Goal: Communication & Community: Answer question/provide support

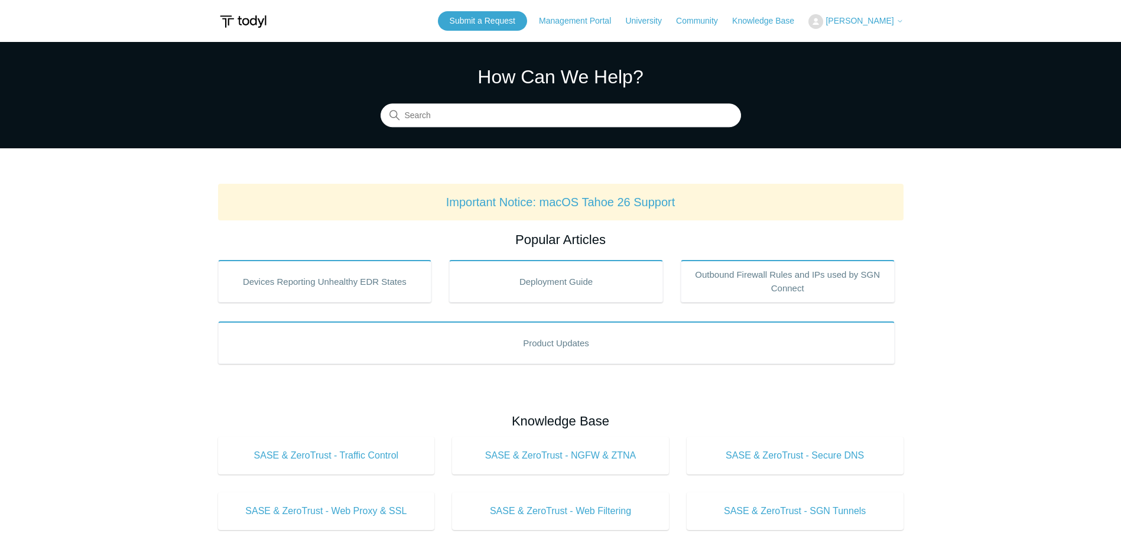
click at [893, 24] on span "[PERSON_NAME]" at bounding box center [860, 20] width 68 height 9
click at [856, 46] on link "My Support Requests" at bounding box center [866, 46] width 115 height 21
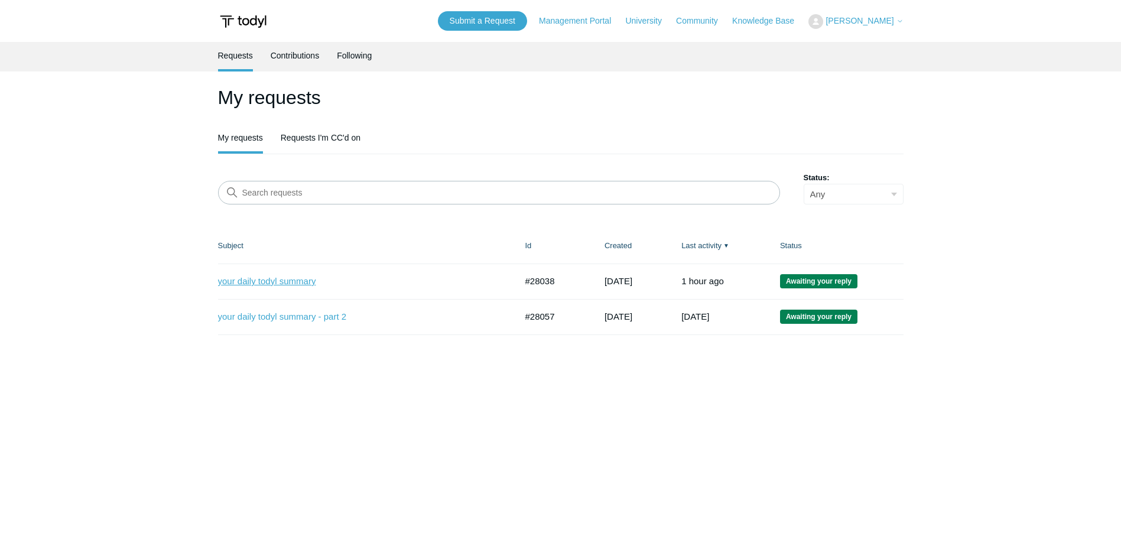
click at [266, 278] on link "your daily todyl summary" at bounding box center [358, 282] width 281 height 14
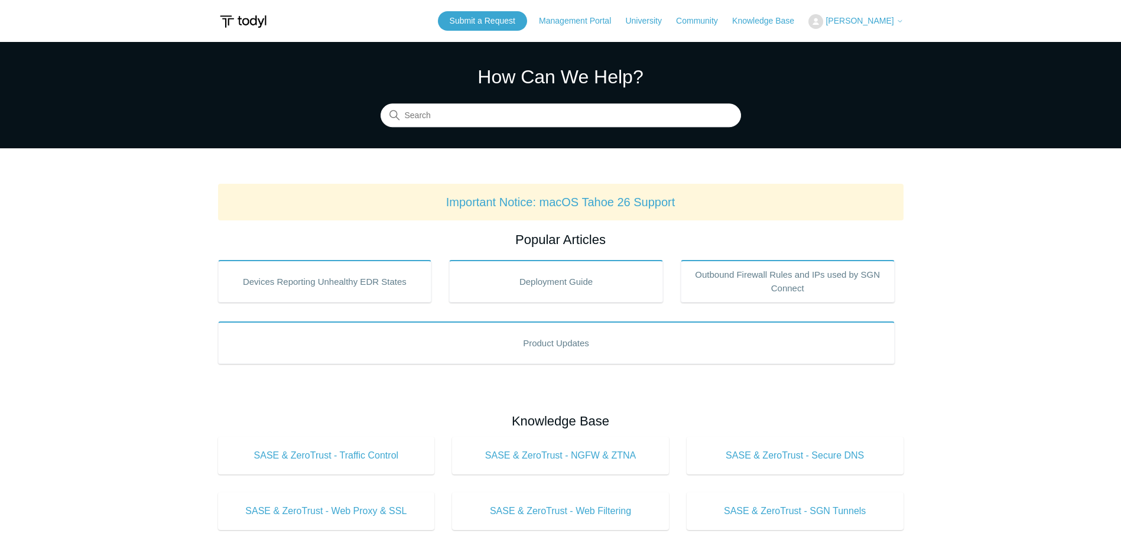
click at [856, 18] on span "[PERSON_NAME]" at bounding box center [860, 20] width 68 height 9
click at [865, 46] on link "My Support Requests" at bounding box center [866, 46] width 115 height 21
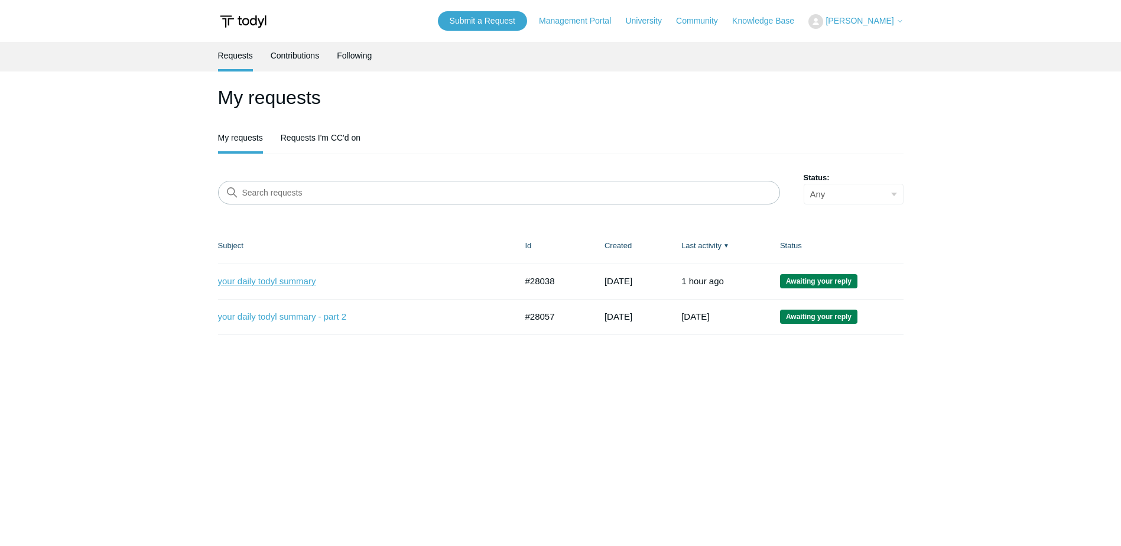
click at [279, 282] on link "your daily todyl summary" at bounding box center [358, 282] width 281 height 14
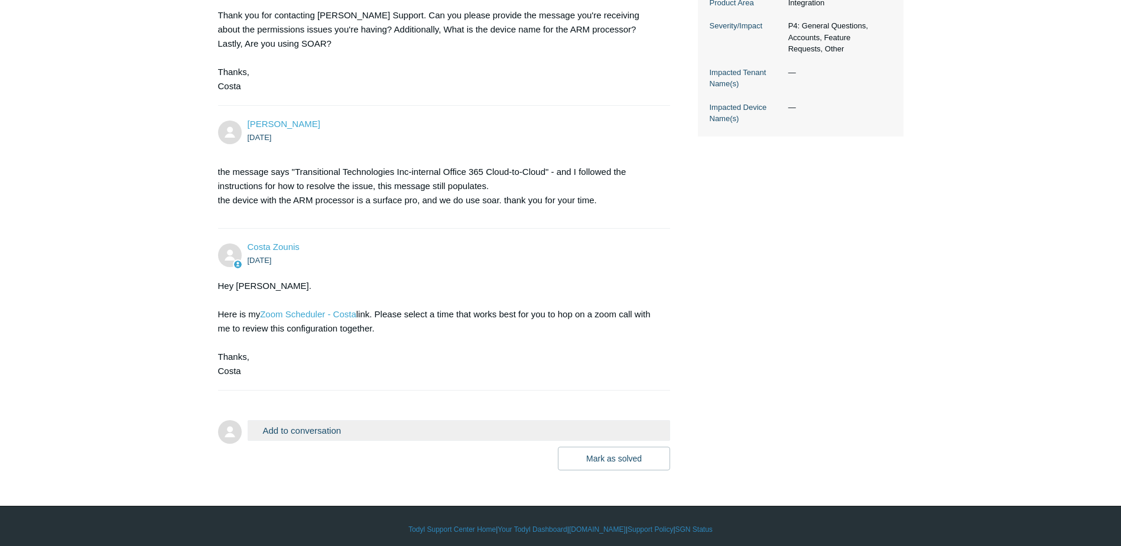
scroll to position [371, 0]
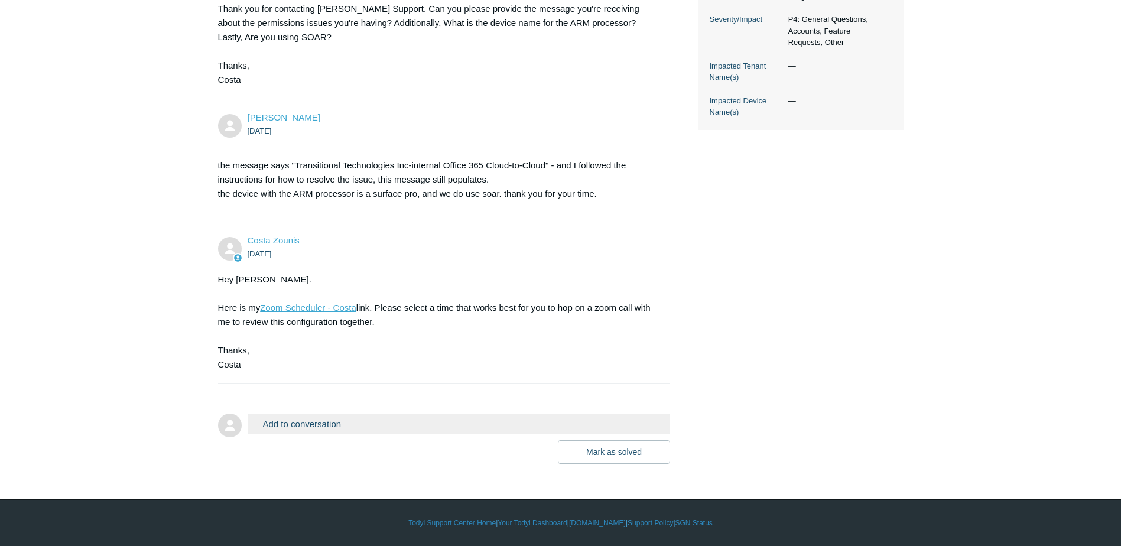
click at [314, 308] on link "Zoom Scheduler - Costa" at bounding box center [308, 308] width 96 height 10
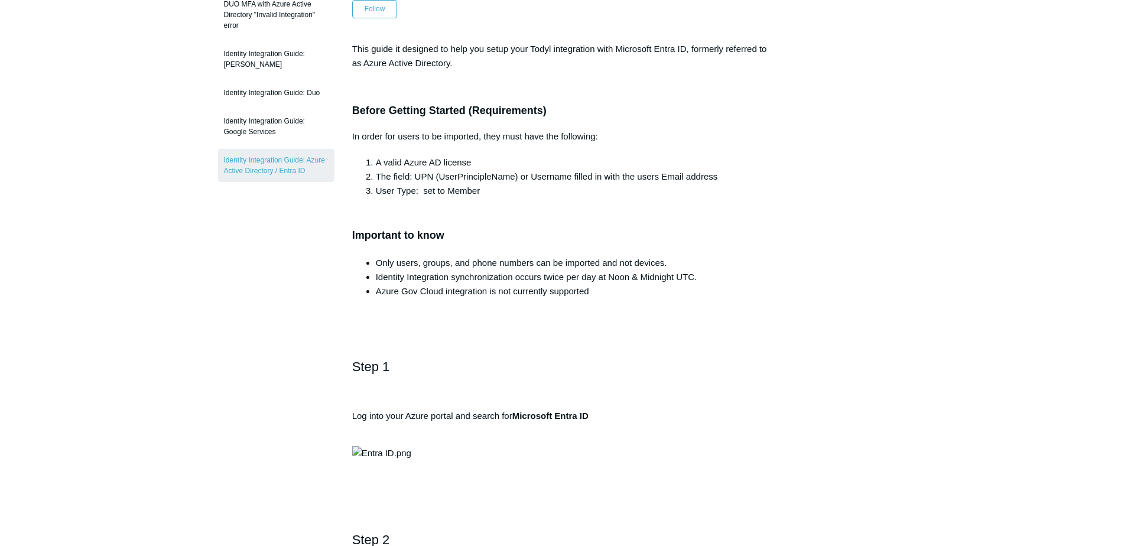
scroll to position [177, 0]
drag, startPoint x: 379, startPoint y: 171, endPoint x: 563, endPoint y: 174, distance: 183.8
click at [563, 174] on li "The field: UPN (UserPrincipleName) or Username filled in with the users Email a…" at bounding box center [573, 175] width 394 height 14
drag, startPoint x: 563, startPoint y: 174, endPoint x: 571, endPoint y: 213, distance: 39.2
click at [571, 213] on h3 "Important to know" at bounding box center [560, 226] width 417 height 34
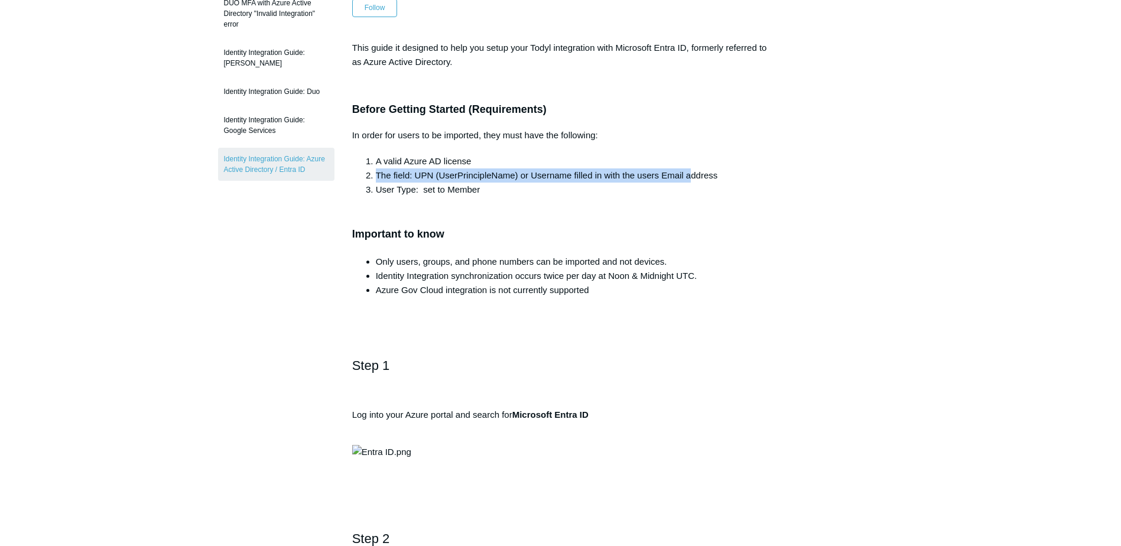
drag, startPoint x: 377, startPoint y: 178, endPoint x: 693, endPoint y: 172, distance: 316.2
click at [693, 172] on li "The field: UPN (UserPrincipleName) or Username filled in with the users Email a…" at bounding box center [573, 175] width 394 height 14
drag, startPoint x: 693, startPoint y: 172, endPoint x: 499, endPoint y: 199, distance: 196.3
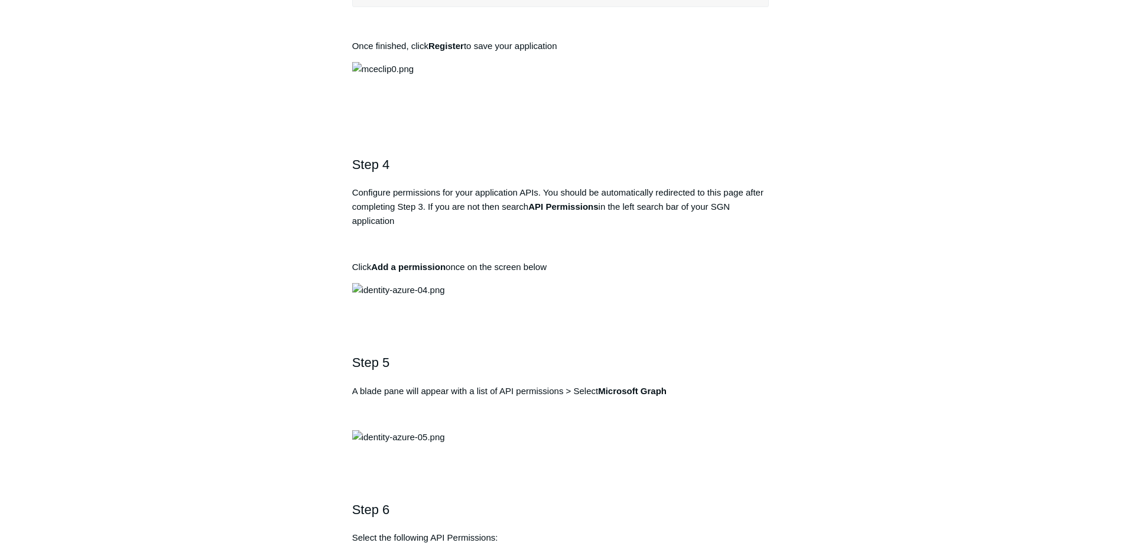
scroll to position [946, 0]
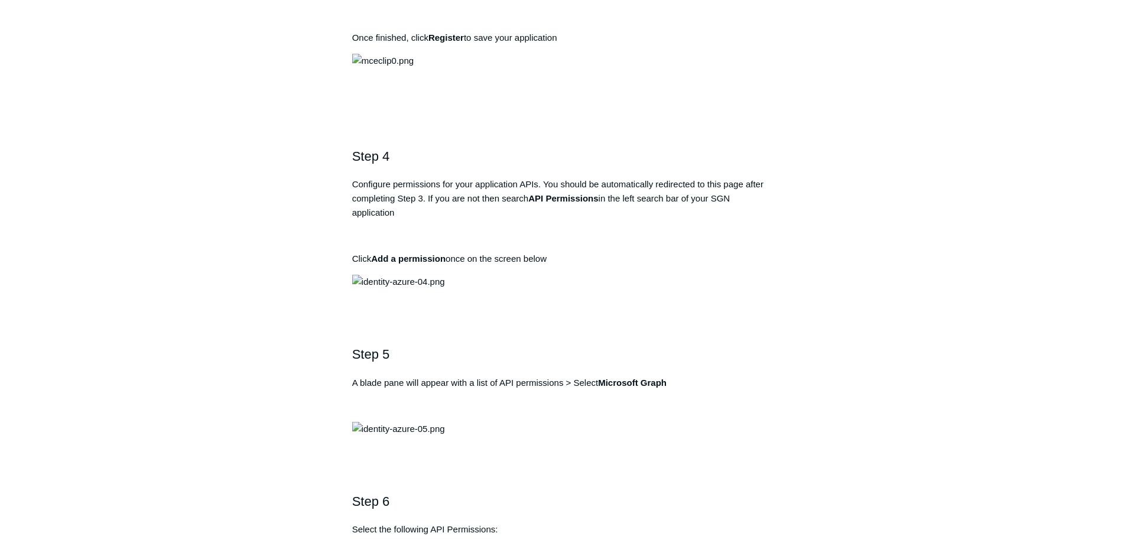
drag, startPoint x: 600, startPoint y: 386, endPoint x: 352, endPoint y: 382, distance: 248.8
drag, startPoint x: 352, startPoint y: 382, endPoint x: 405, endPoint y: 382, distance: 53.2
copy pre "https://auth.todyl.com/v1/login/callback"
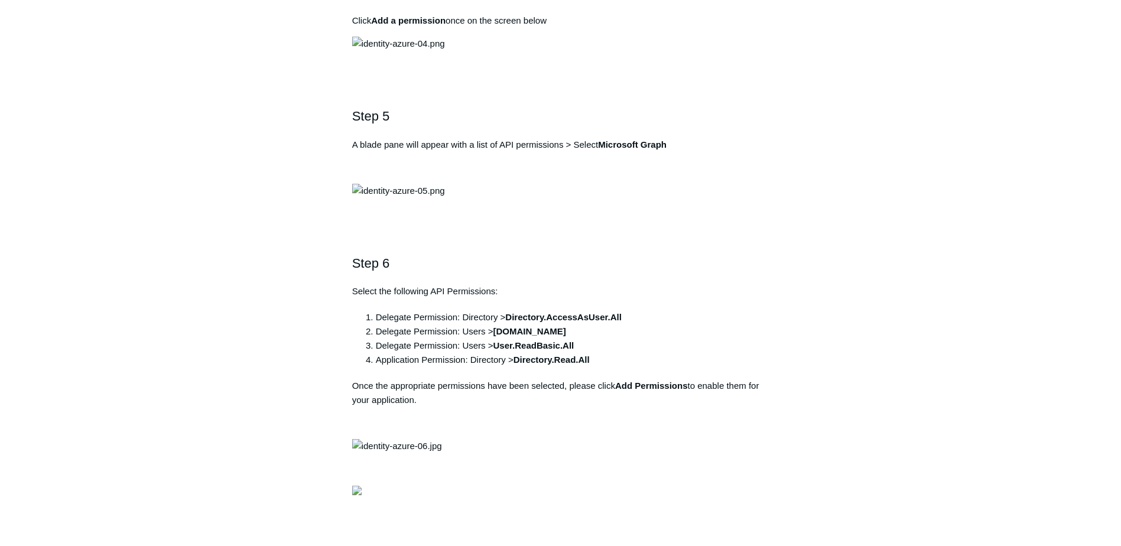
scroll to position [1241, 0]
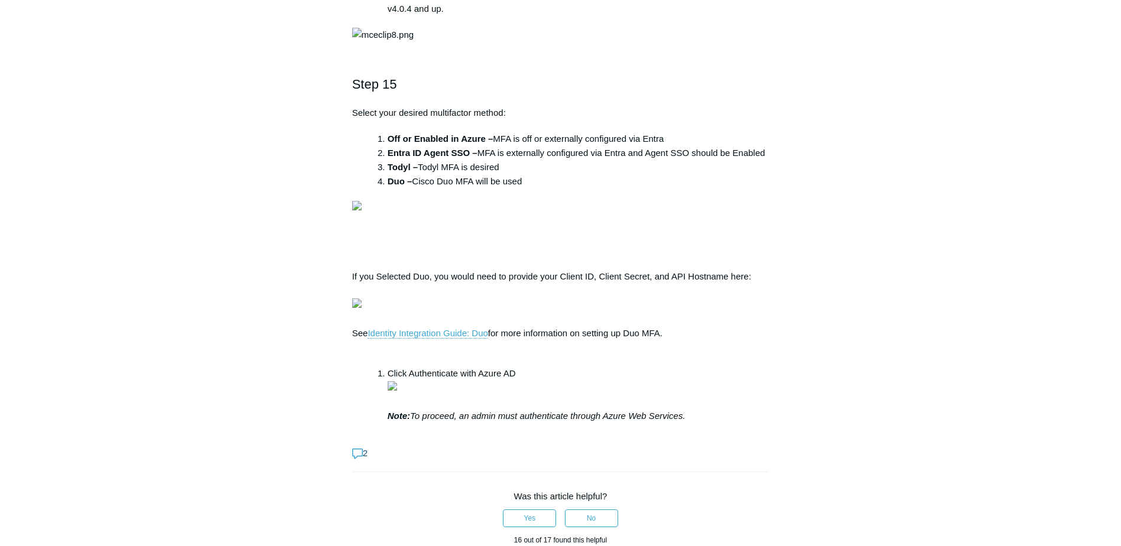
scroll to position [3605, 0]
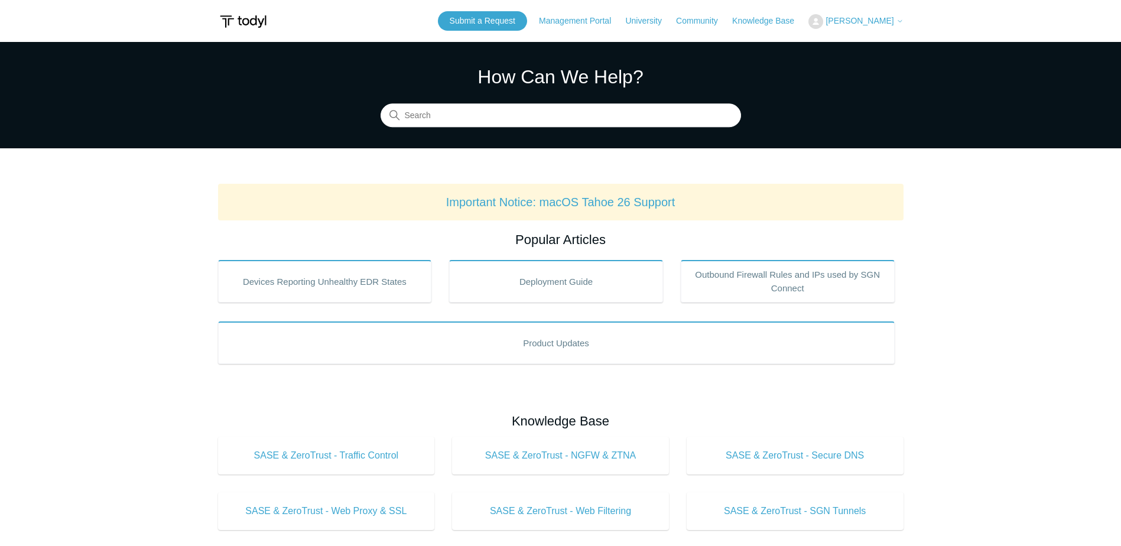
click at [823, 25] on img at bounding box center [815, 21] width 15 height 15
click at [872, 38] on link "My Support Requests" at bounding box center [866, 46] width 115 height 21
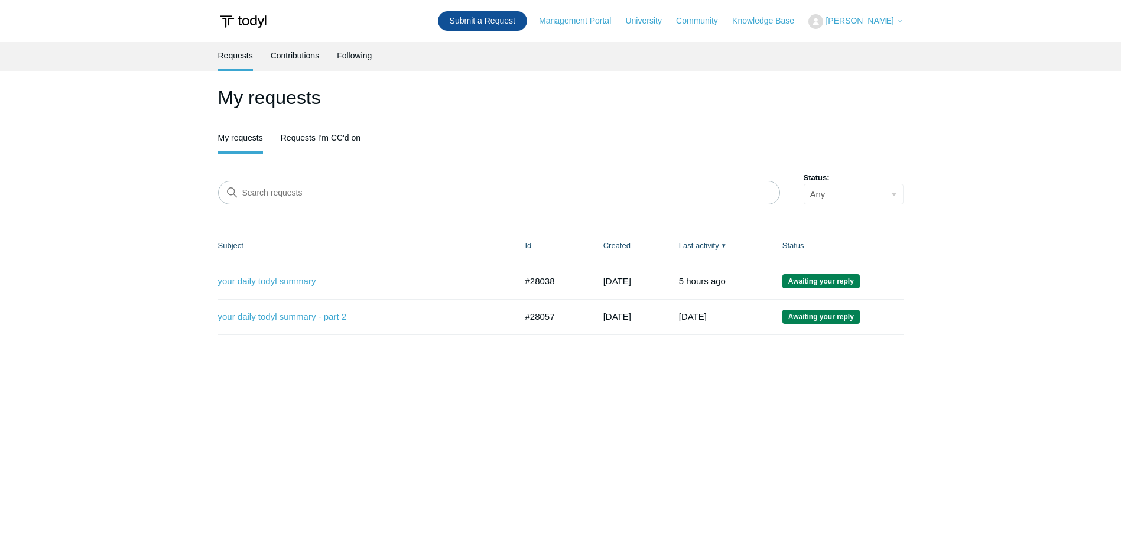
click at [509, 28] on link "Submit a Request" at bounding box center [482, 21] width 89 height 20
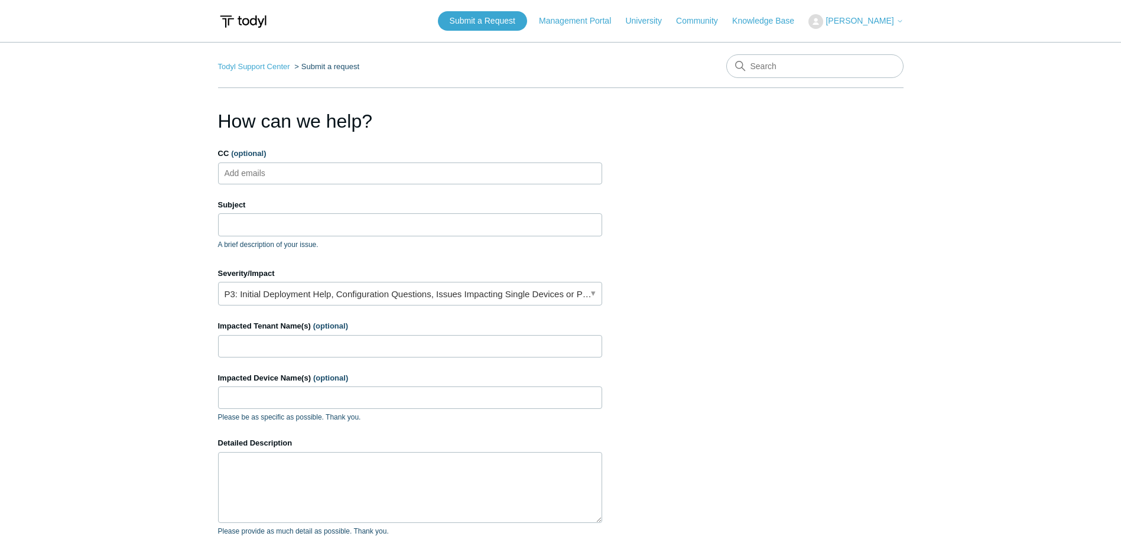
click at [310, 157] on label "CC (optional)" at bounding box center [410, 154] width 384 height 12
click at [290, 164] on input "CC (optional)" at bounding box center [255, 173] width 70 height 18
click at [310, 168] on ul "Add emails" at bounding box center [410, 174] width 384 height 22
click at [293, 216] on input "Subject" at bounding box center [410, 224] width 384 height 22
click at [274, 216] on input "Subject" at bounding box center [410, 224] width 384 height 22
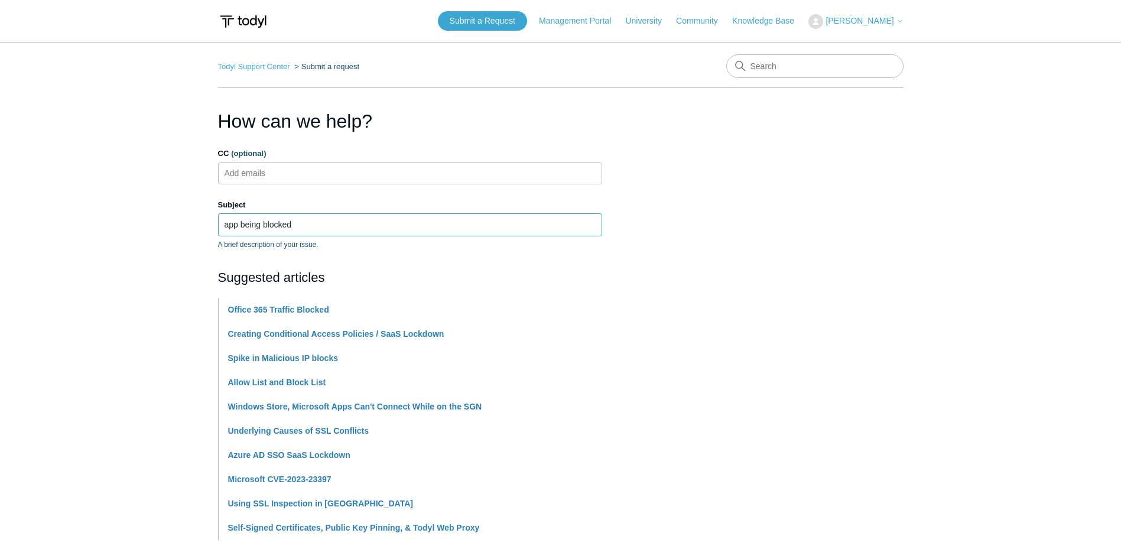
type input "app being blocked"
click at [301, 202] on label "Subject" at bounding box center [410, 205] width 384 height 12
click at [301, 213] on input "app being blocked" at bounding box center [410, 224] width 384 height 22
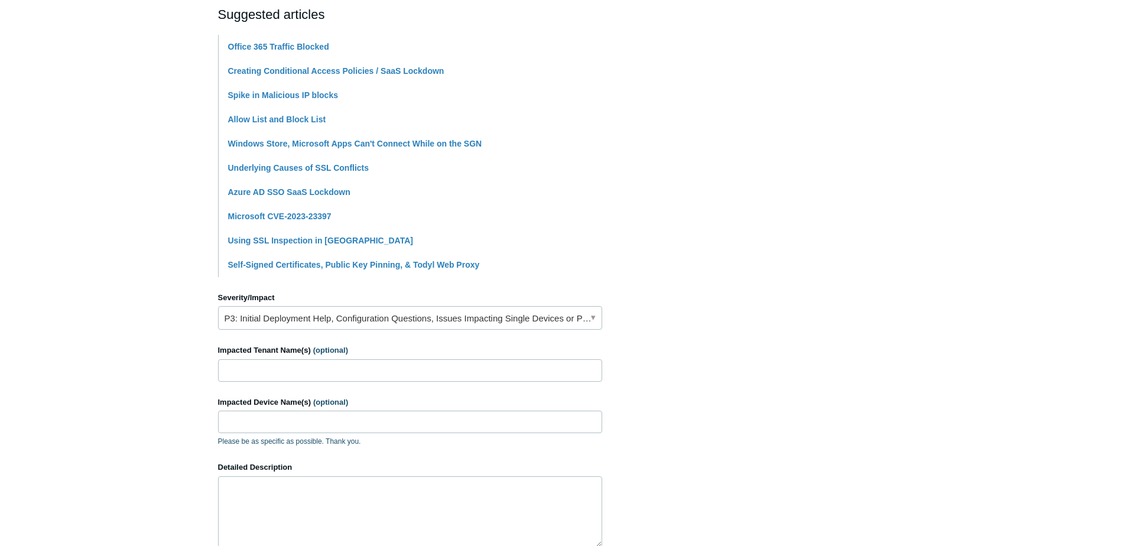
scroll to position [295, 0]
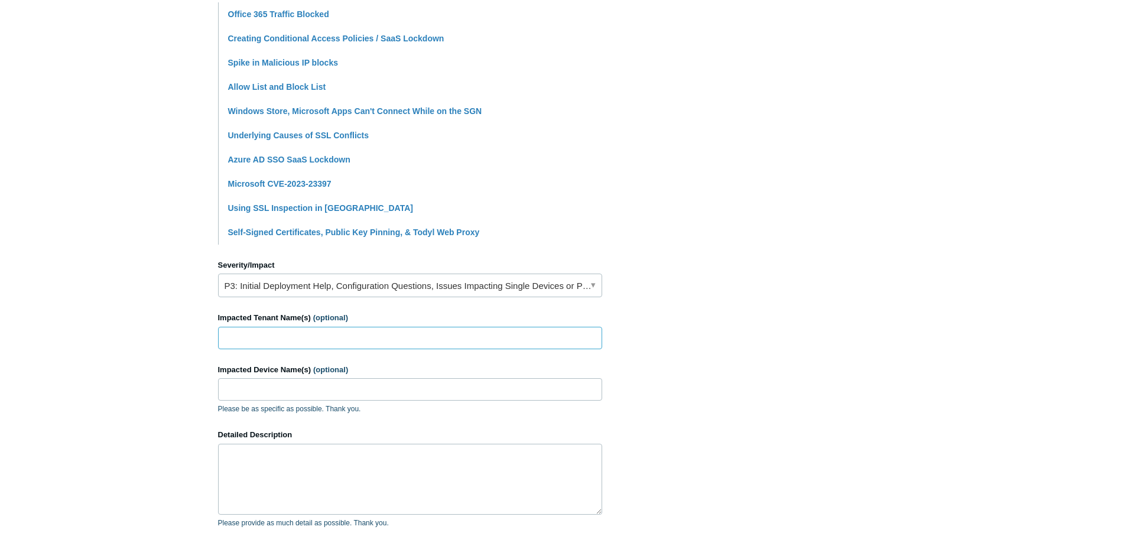
click at [410, 340] on input "Impacted Tenant Name(s) (optional)" at bounding box center [410, 338] width 384 height 22
type input "champion"
click at [337, 395] on input "Impacted Device Name(s) (optional)" at bounding box center [410, 389] width 384 height 22
click at [319, 457] on textarea "Detailed Description" at bounding box center [410, 479] width 384 height 71
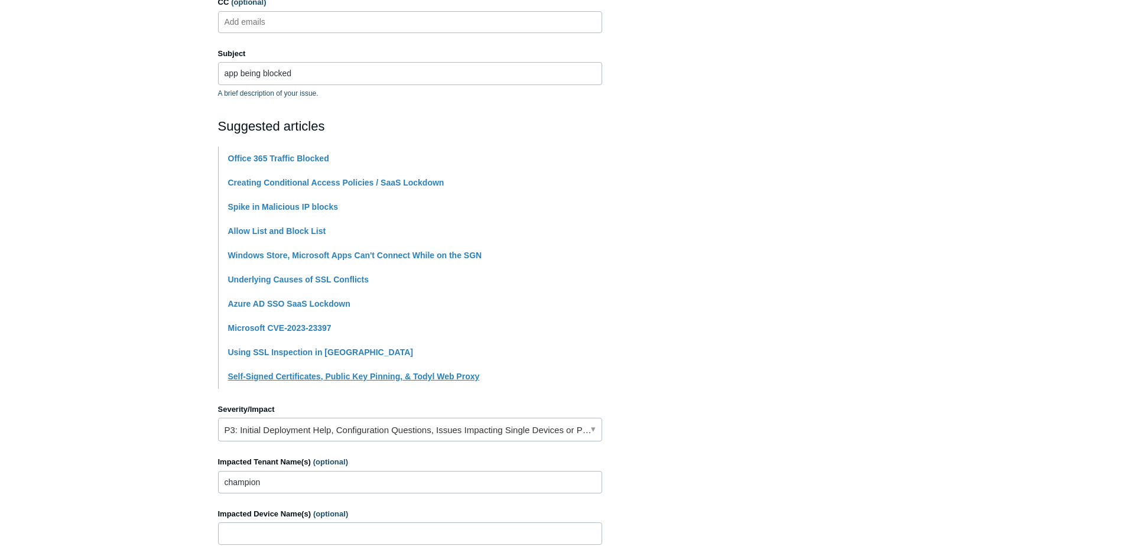
scroll to position [177, 0]
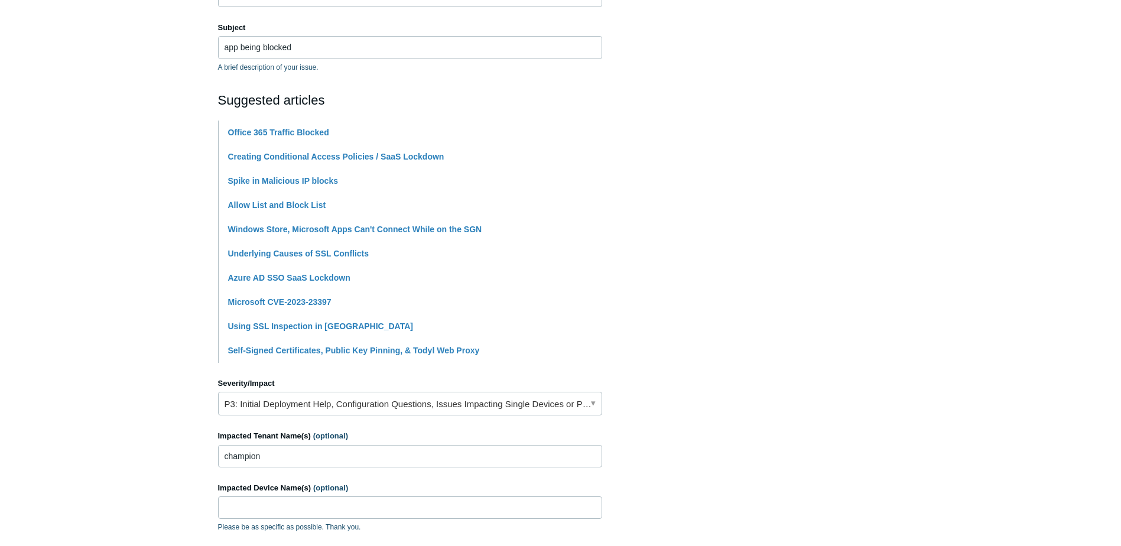
type textarea "automate application is critical and being blocked by todyl. where do I place e…"
click at [349, 399] on link "P3: Initial Deployment Help, Configuration Questions, Issues Impacting Single D…" at bounding box center [410, 404] width 384 height 24
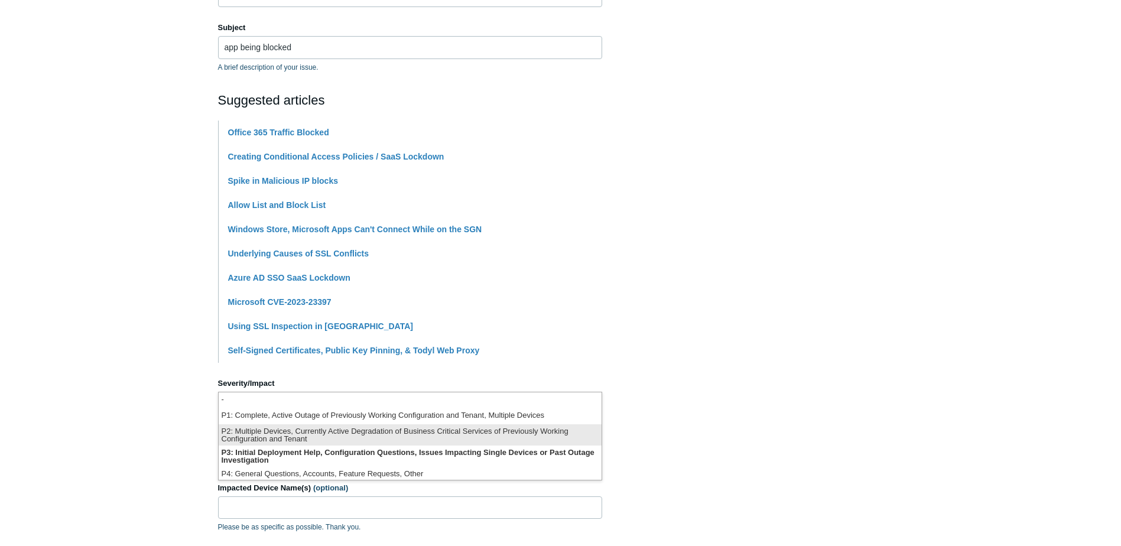
click at [340, 431] on li "P2: Multiple Devices, Currently Active Degradation of Business Critical Service…" at bounding box center [410, 434] width 383 height 21
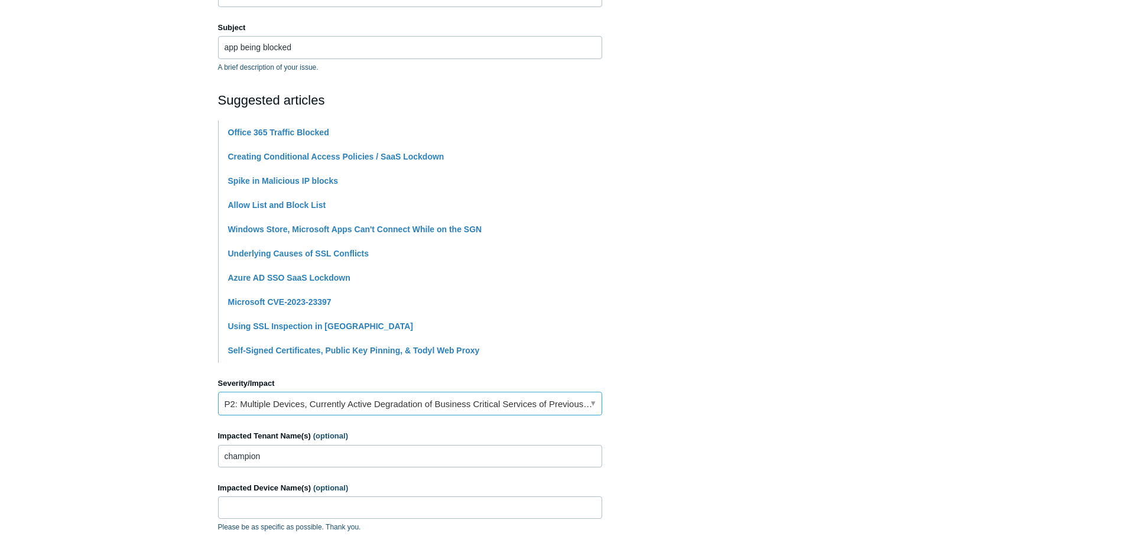
click at [340, 402] on link "P2: Multiple Devices, Currently Active Degradation of Business Critical Service…" at bounding box center [410, 404] width 384 height 24
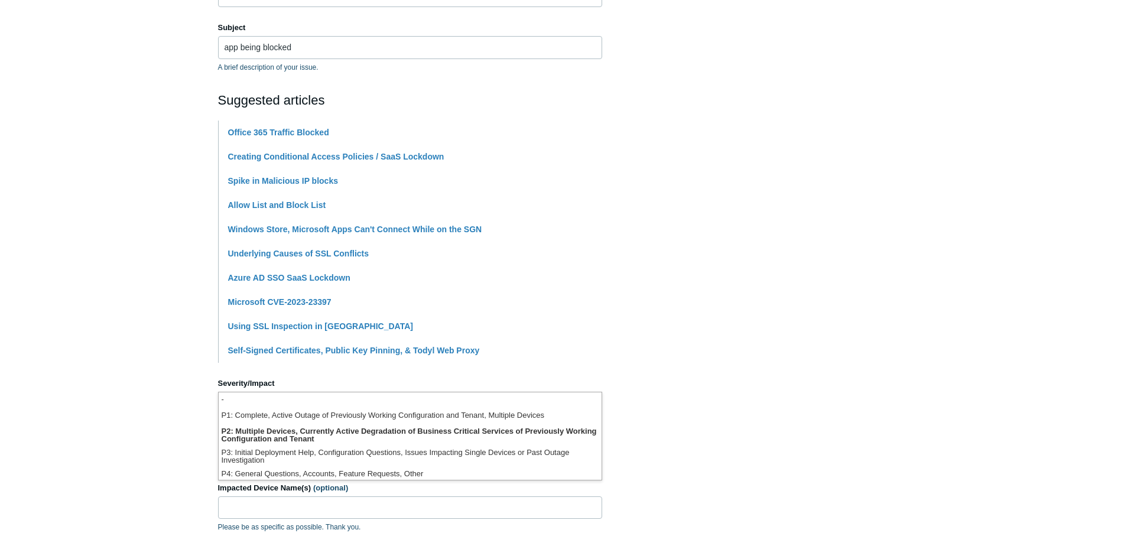
click at [417, 393] on li "-" at bounding box center [410, 400] width 383 height 16
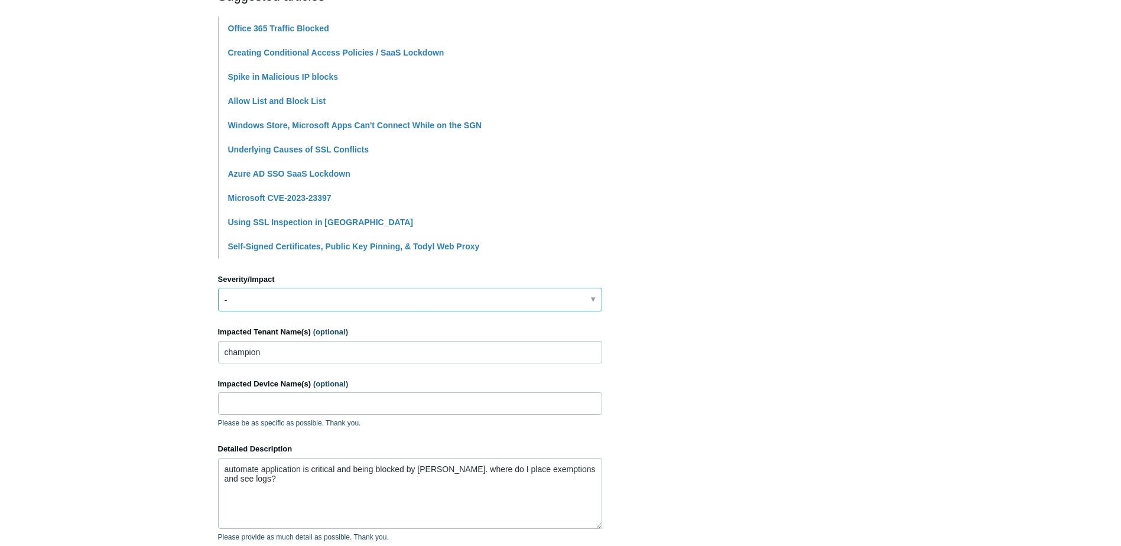
scroll to position [355, 0]
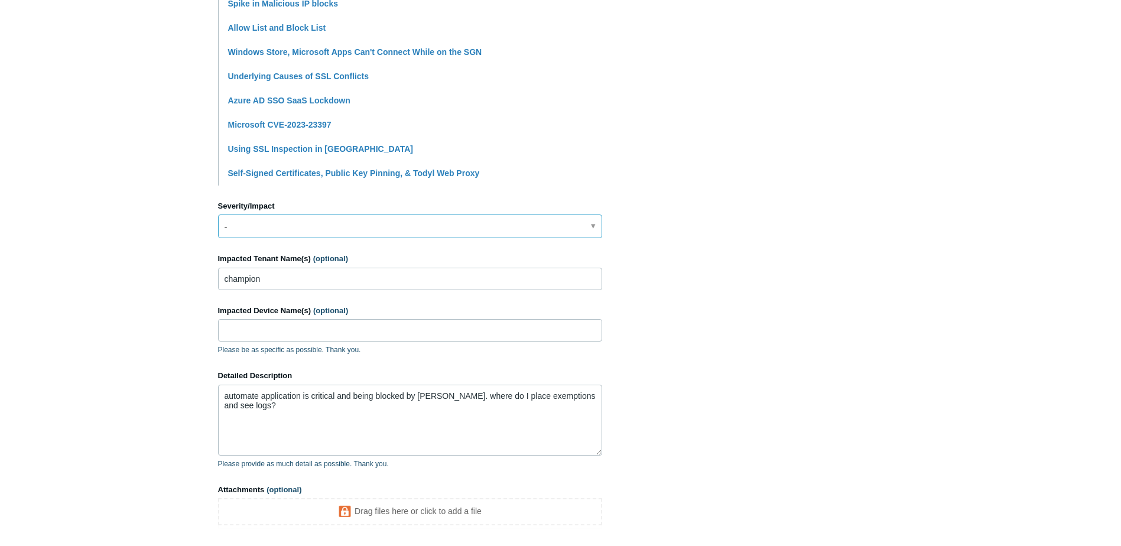
click at [358, 236] on link "-" at bounding box center [410, 227] width 384 height 24
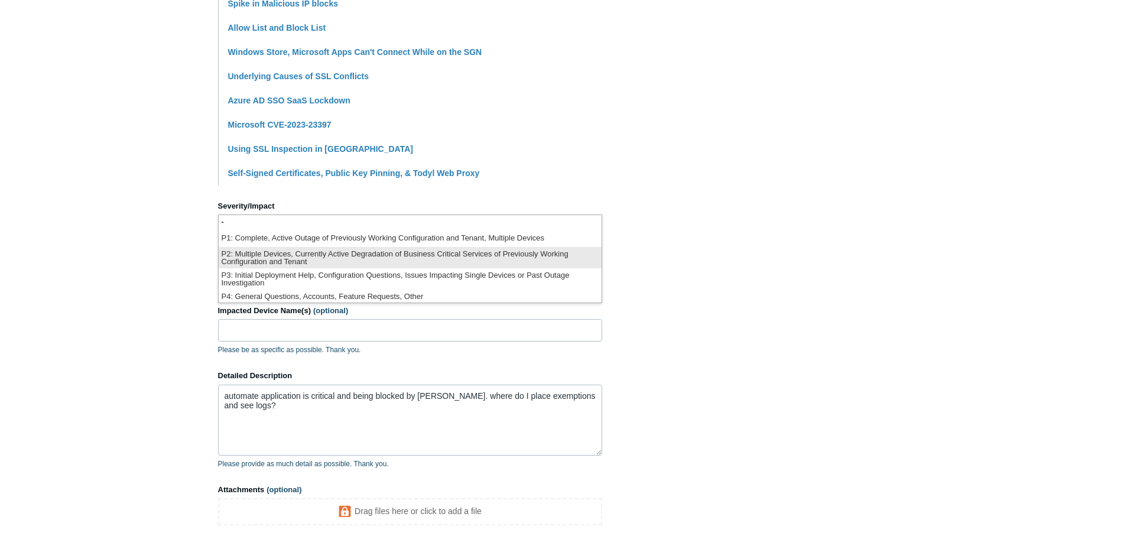
click at [341, 263] on li "P2: Multiple Devices, Currently Active Degradation of Business Critical Service…" at bounding box center [410, 257] width 383 height 21
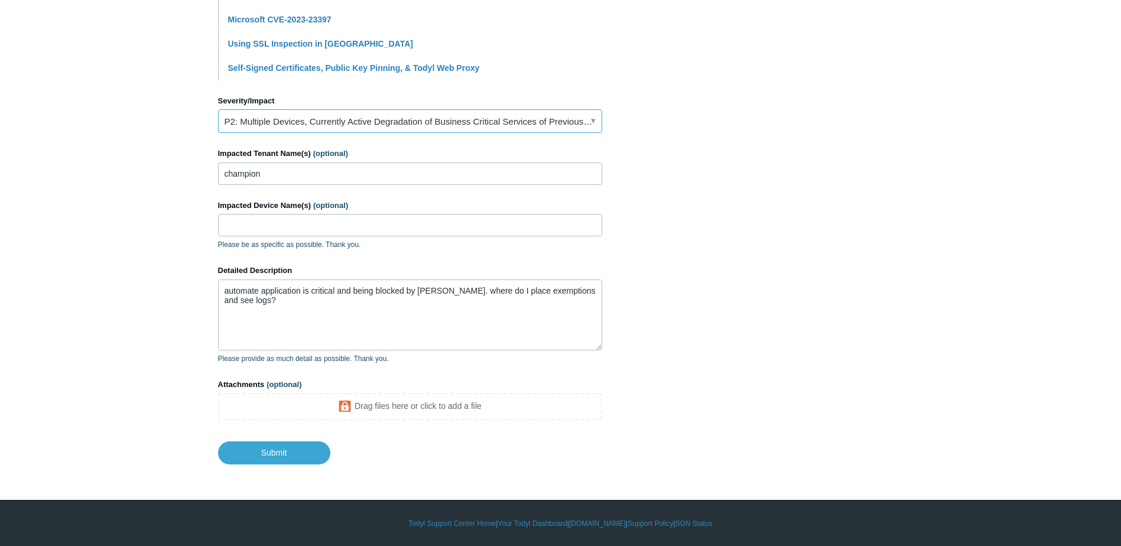
scroll to position [460, 0]
click at [275, 449] on input "Submit" at bounding box center [274, 453] width 112 height 24
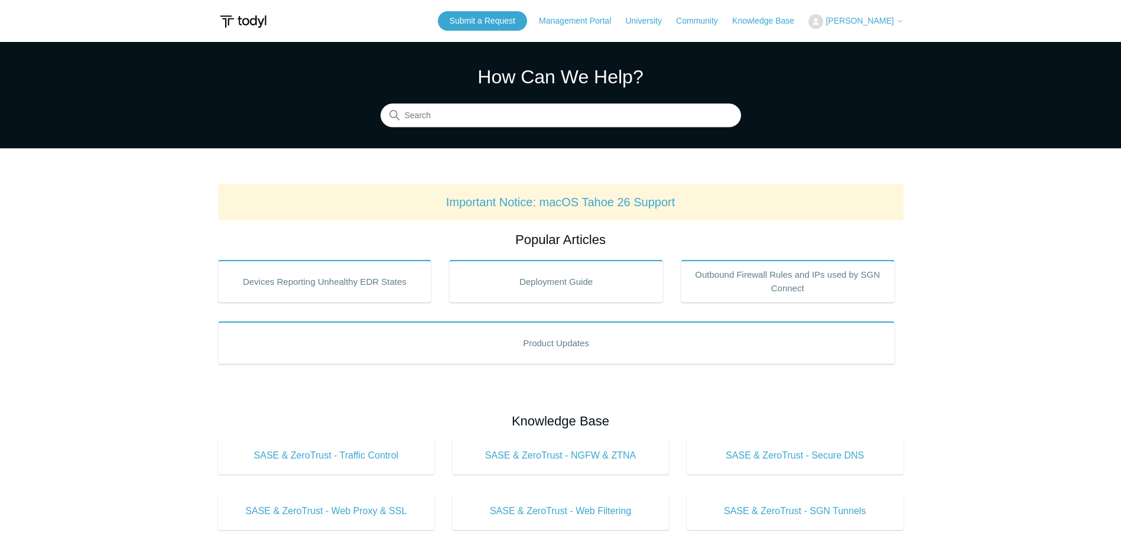
click at [870, 24] on span "[PERSON_NAME]" at bounding box center [860, 20] width 68 height 9
click at [867, 52] on link "My Support Requests" at bounding box center [866, 46] width 115 height 21
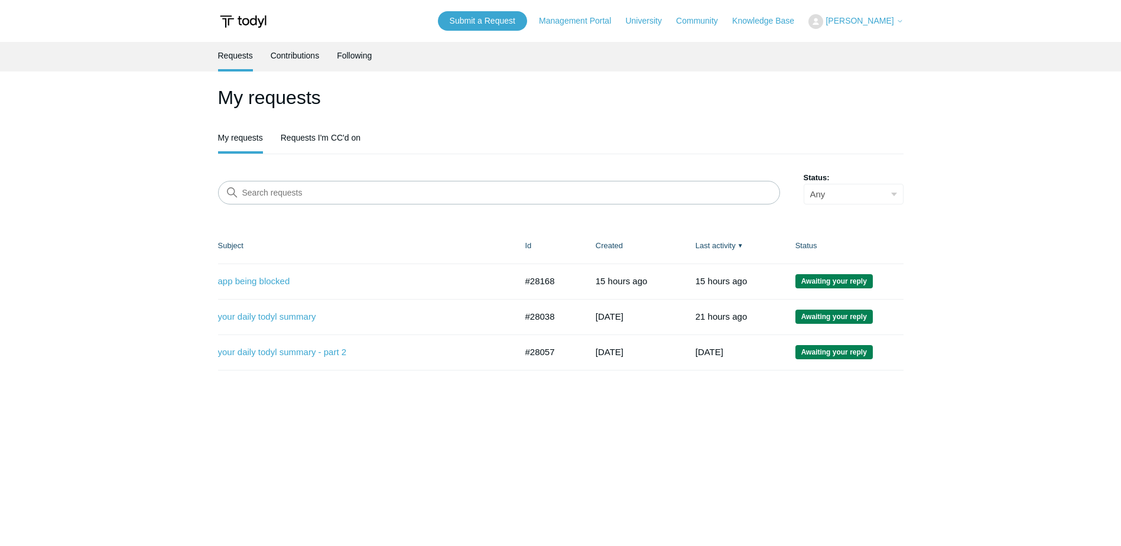
click at [265, 288] on td "app being blocked #28168 15 hours ago Awaiting your reply" at bounding box center [365, 281] width 295 height 35
click at [264, 285] on link "app being blocked" at bounding box center [358, 282] width 281 height 14
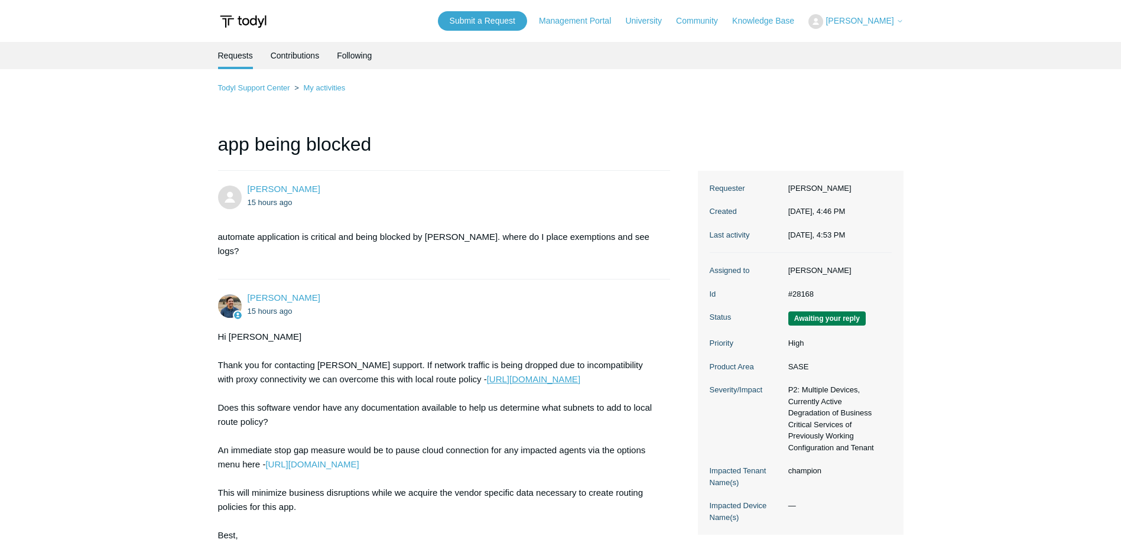
click at [500, 374] on link "[URL][DOMAIN_NAME]" at bounding box center [533, 379] width 93 height 10
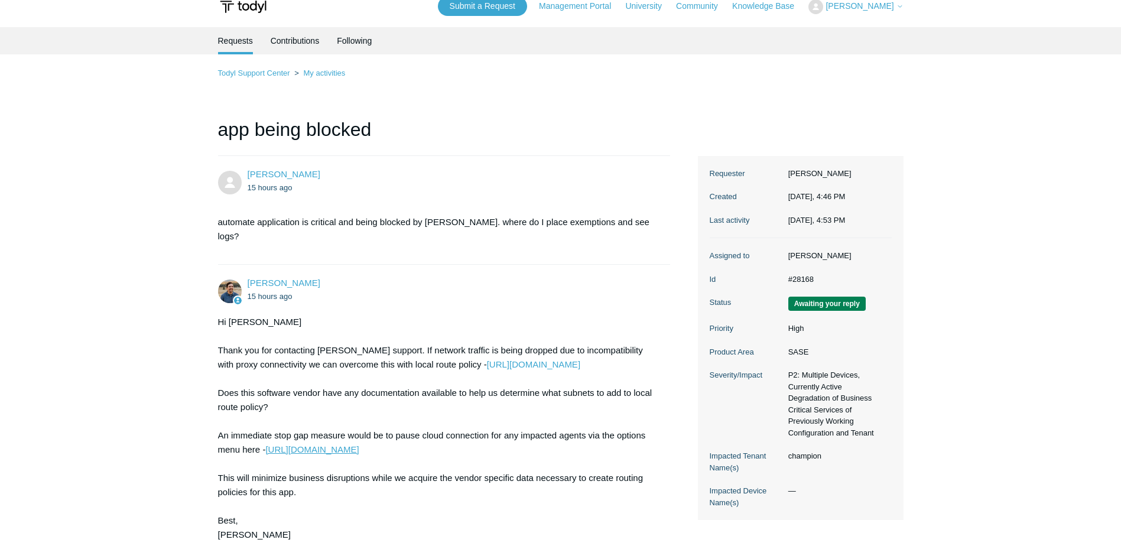
scroll to position [118, 0]
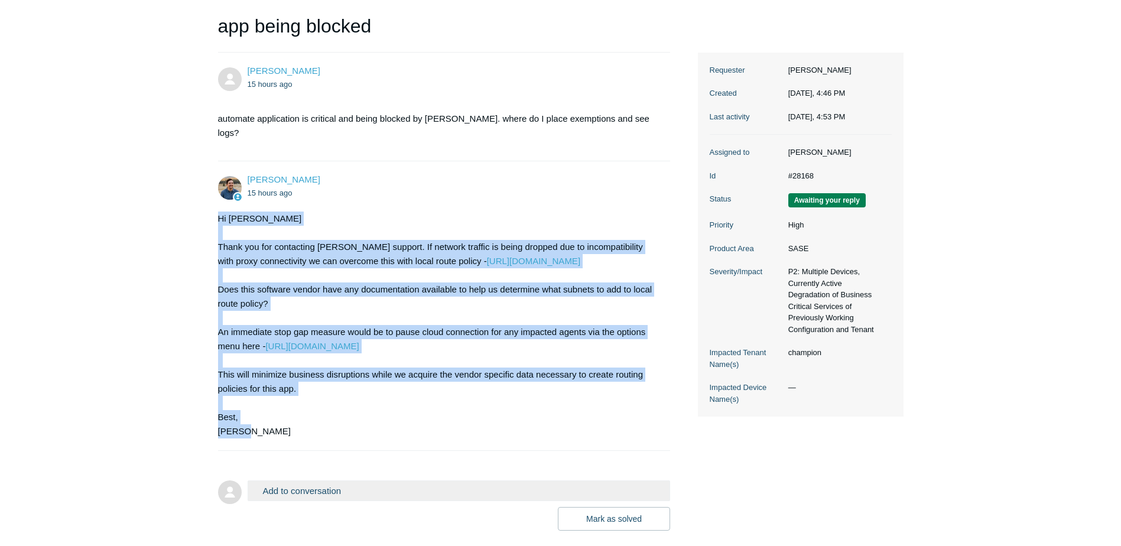
drag, startPoint x: 245, startPoint y: 415, endPoint x: 212, endPoint y: 204, distance: 214.2
click at [212, 204] on main "Requests Contributions Following Todyl Support Center My activities app being b…" at bounding box center [560, 227] width 1121 height 607
click at [478, 193] on div "Spencer Grissom 15 hours ago Hi Alic Thank you for contacting Todyl support. If…" at bounding box center [444, 305] width 453 height 265
click at [567, 267] on div "Hi Alic Thank you for contacting Todyl support. If network traffic is being dro…" at bounding box center [438, 325] width 441 height 227
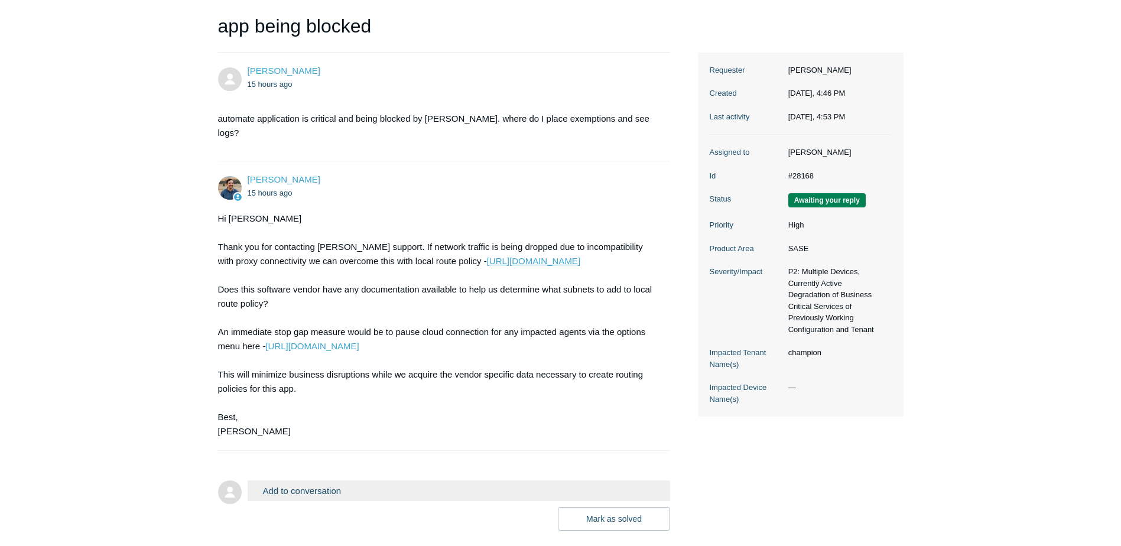
click at [556, 256] on link "[URL][DOMAIN_NAME]" at bounding box center [533, 261] width 93 height 10
click at [327, 480] on button "Add to conversation" at bounding box center [459, 490] width 423 height 21
type textarea "i"
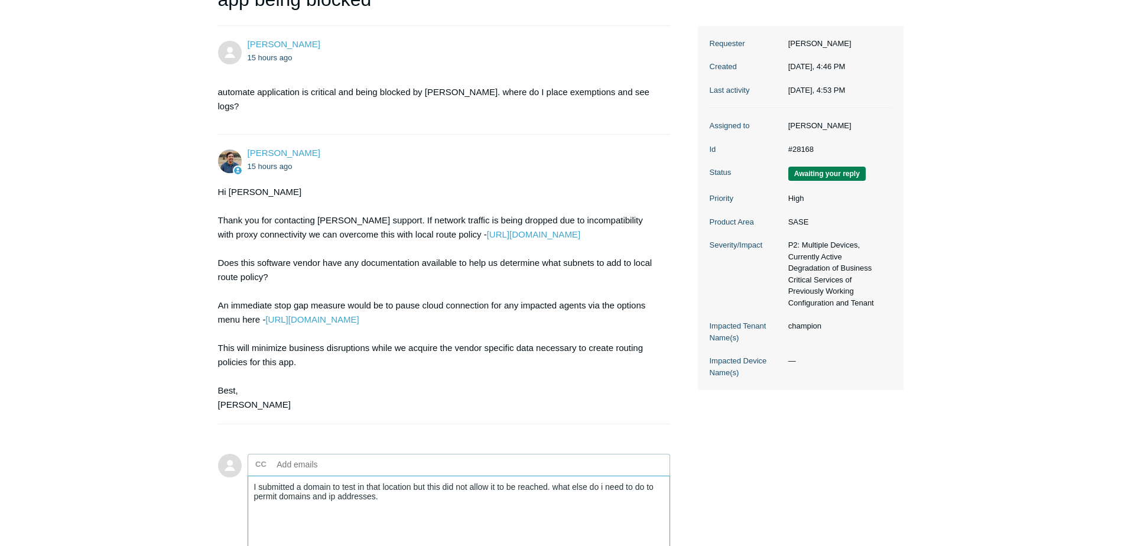
scroll to position [177, 0]
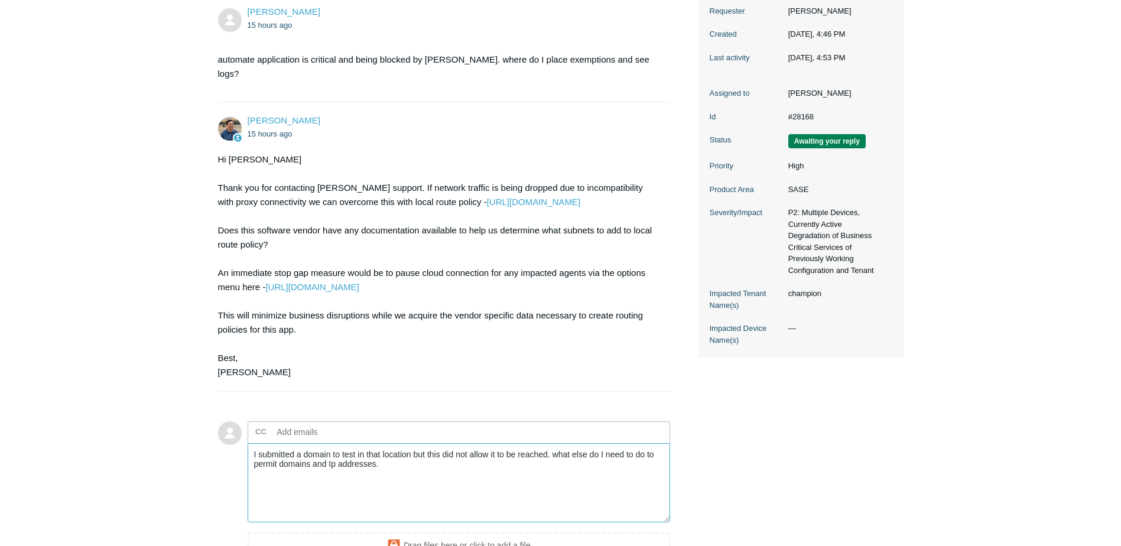
click at [336, 449] on textarea "I submitted a domain to test in that location but this did not allow it to be r…" at bounding box center [459, 483] width 423 height 80
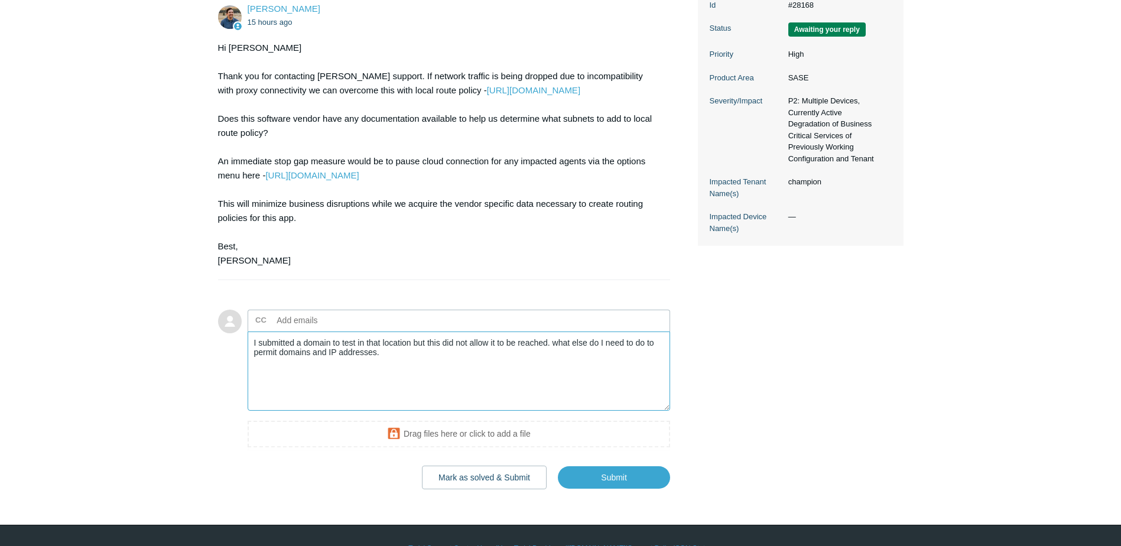
scroll to position [300, 0]
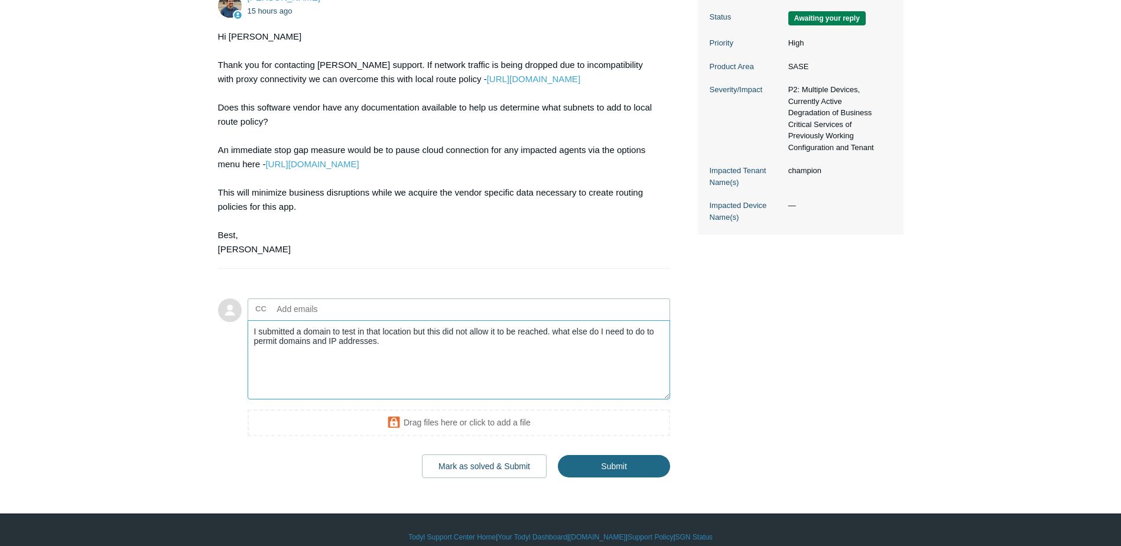
type textarea "I submitted a domain to test in that location but this did not allow it to be r…"
click at [627, 459] on input "Submit" at bounding box center [614, 467] width 112 height 24
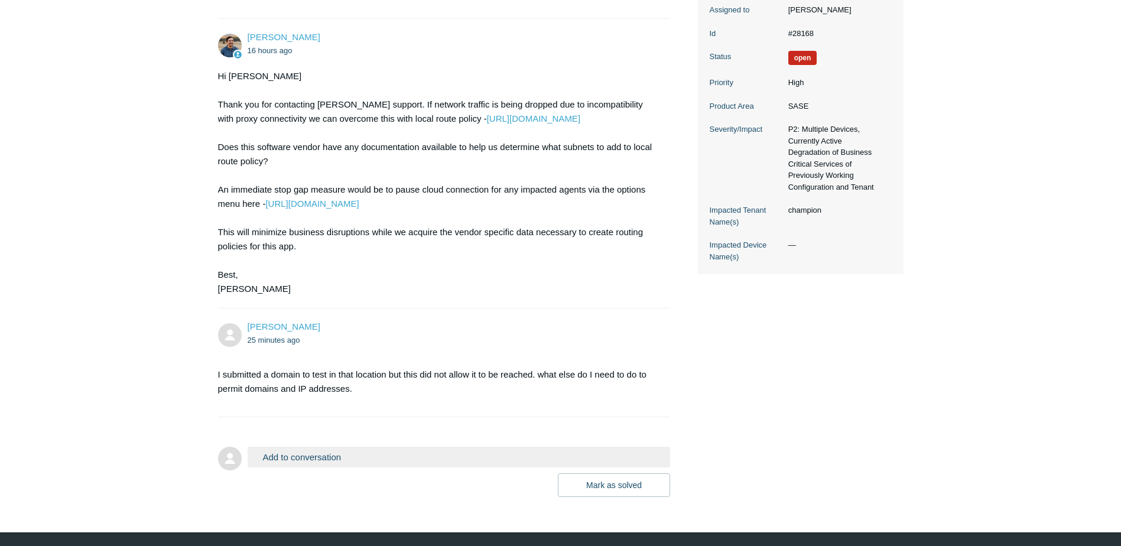
scroll to position [280, 0]
